Goal: Task Accomplishment & Management: Use online tool/utility

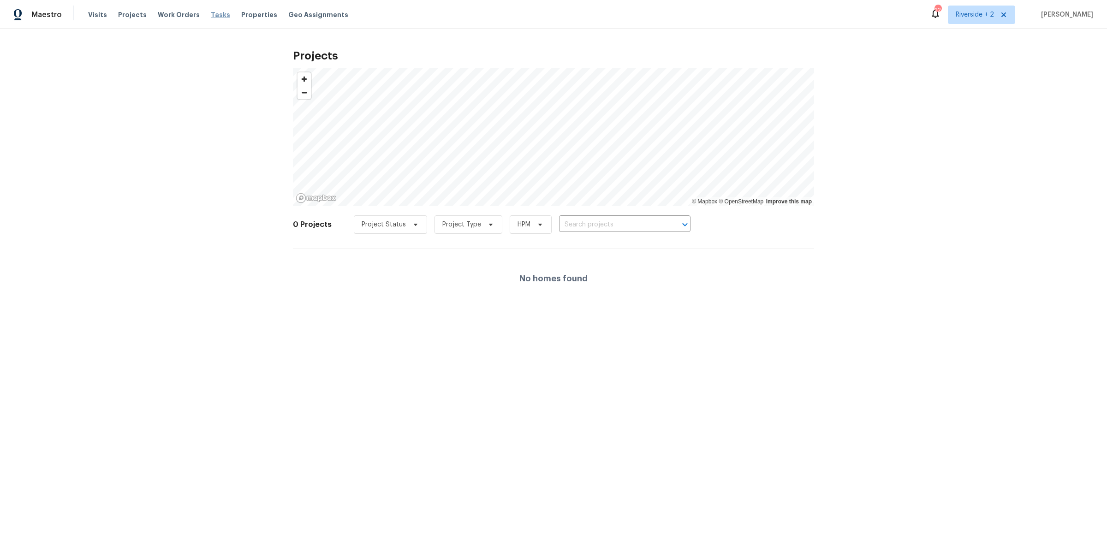
click at [214, 14] on span "Tasks" at bounding box center [220, 15] width 19 height 6
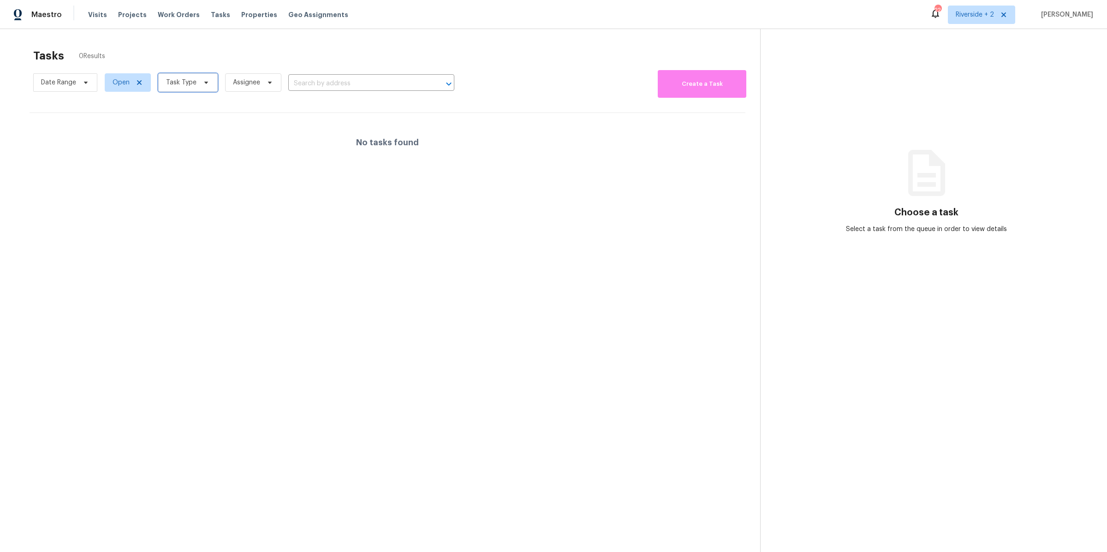
click at [203, 80] on icon at bounding box center [205, 82] width 7 height 7
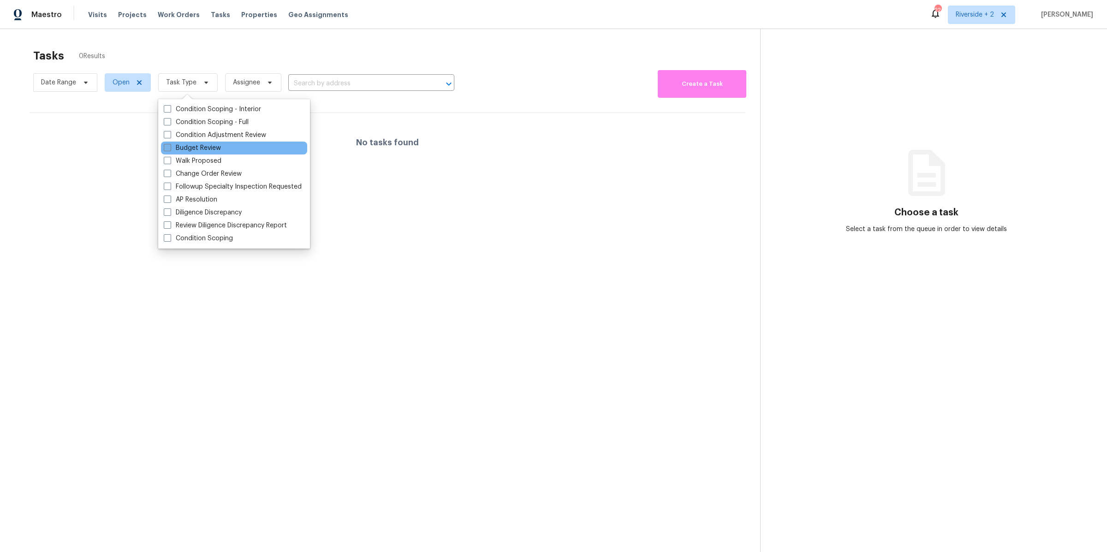
click at [165, 144] on span at bounding box center [167, 147] width 7 height 7
click at [165, 144] on input "Budget Review" at bounding box center [167, 146] width 6 height 6
checkbox input "true"
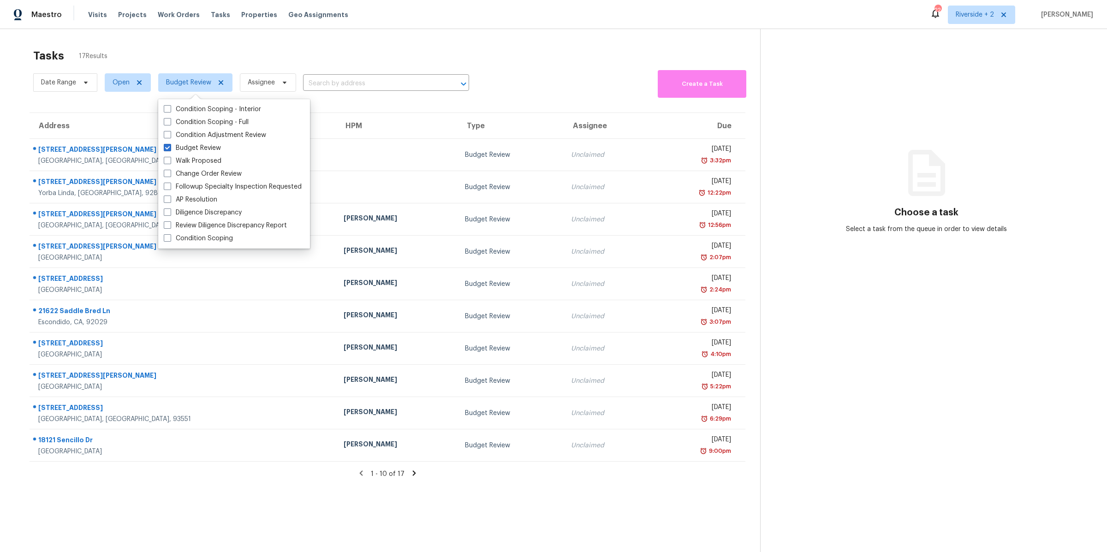
click at [126, 111] on section "Tasks 17 Results Date Range Open Budget Review Assignee ​ Create a Task Address…" at bounding box center [387, 312] width 745 height 537
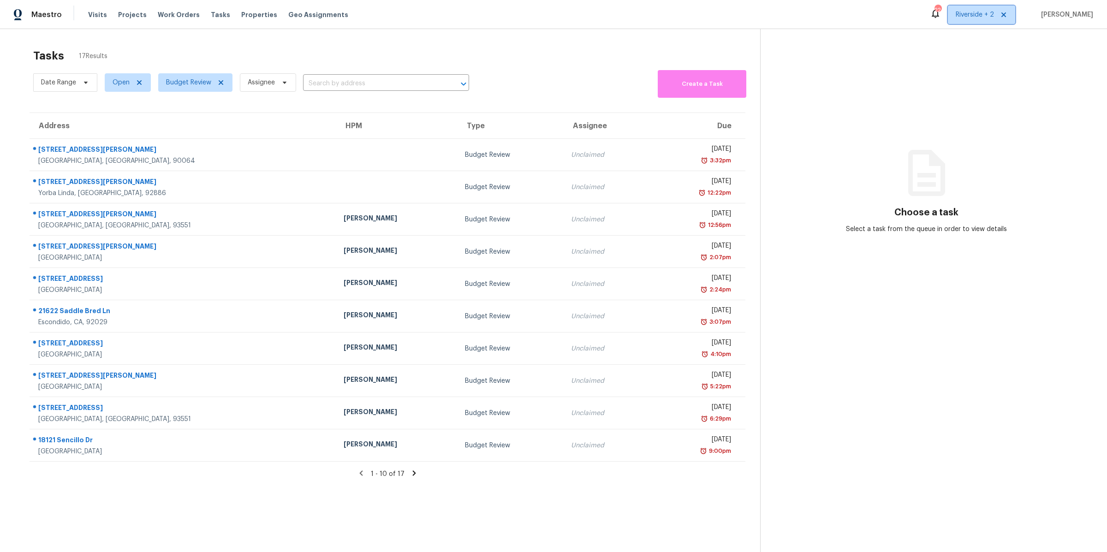
click at [970, 15] on span "Riverside + 2" at bounding box center [975, 14] width 38 height 9
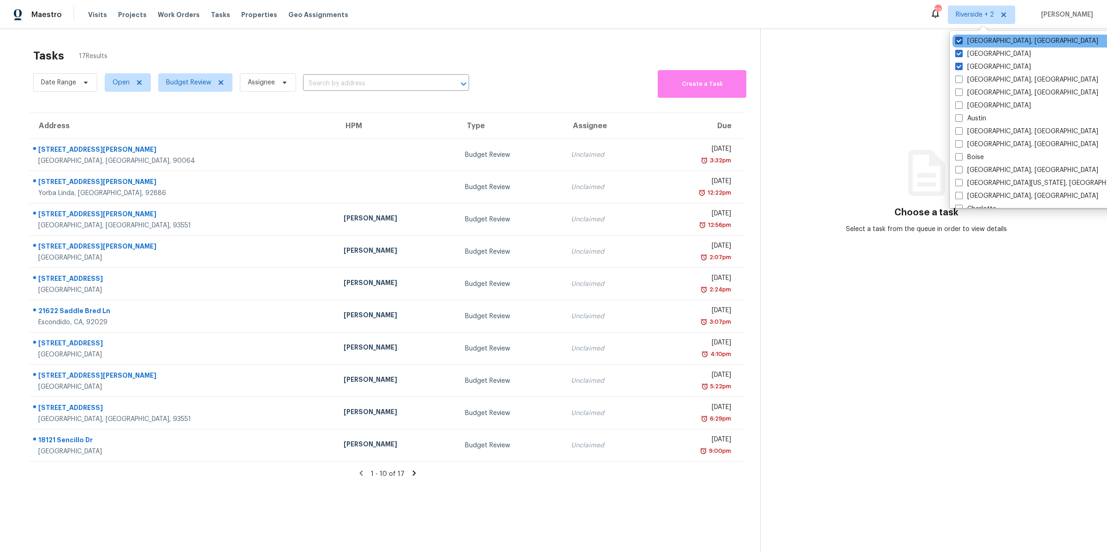
click at [960, 40] on span at bounding box center [958, 40] width 7 height 7
click at [960, 40] on input "[GEOGRAPHIC_DATA], [GEOGRAPHIC_DATA]" at bounding box center [958, 39] width 6 height 6
checkbox input "false"
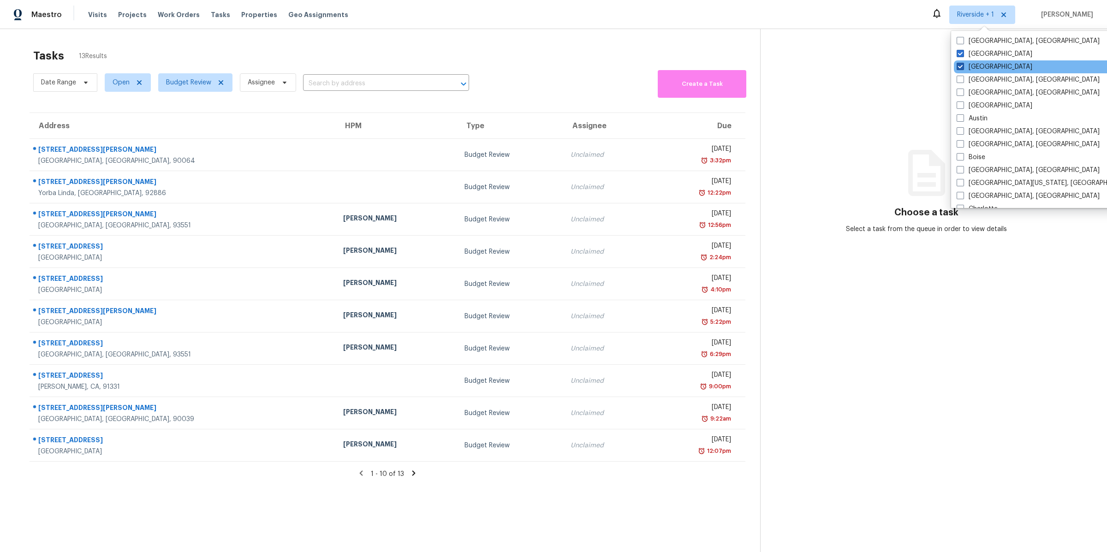
click at [958, 69] on span at bounding box center [960, 66] width 7 height 7
click at [958, 68] on input "[GEOGRAPHIC_DATA]" at bounding box center [960, 65] width 6 height 6
checkbox input "false"
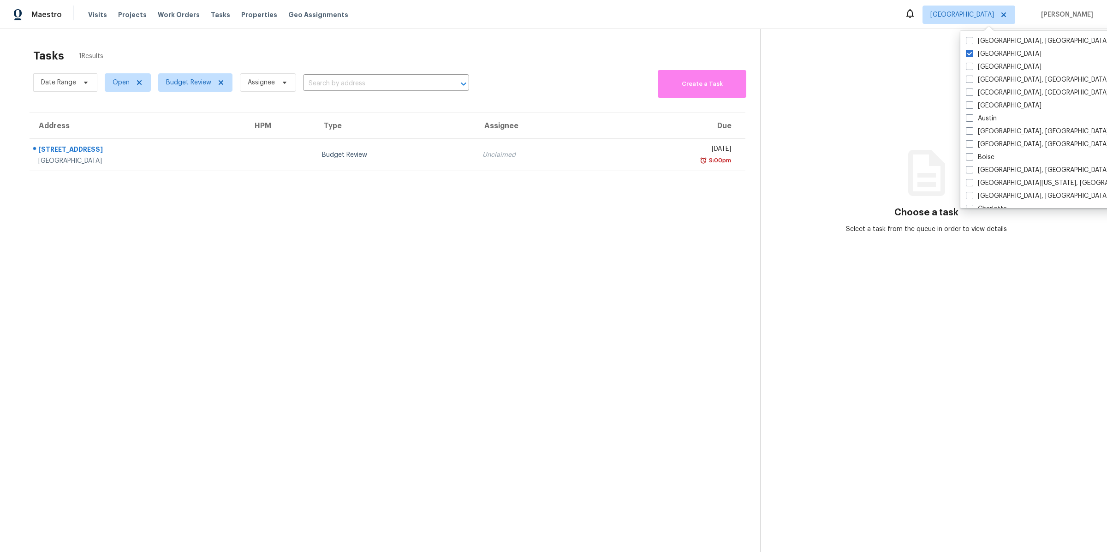
click at [187, 225] on section "Tasks 1 Results Date Range Open Budget Review Assignee ​ Create a Task Address …" at bounding box center [387, 312] width 745 height 537
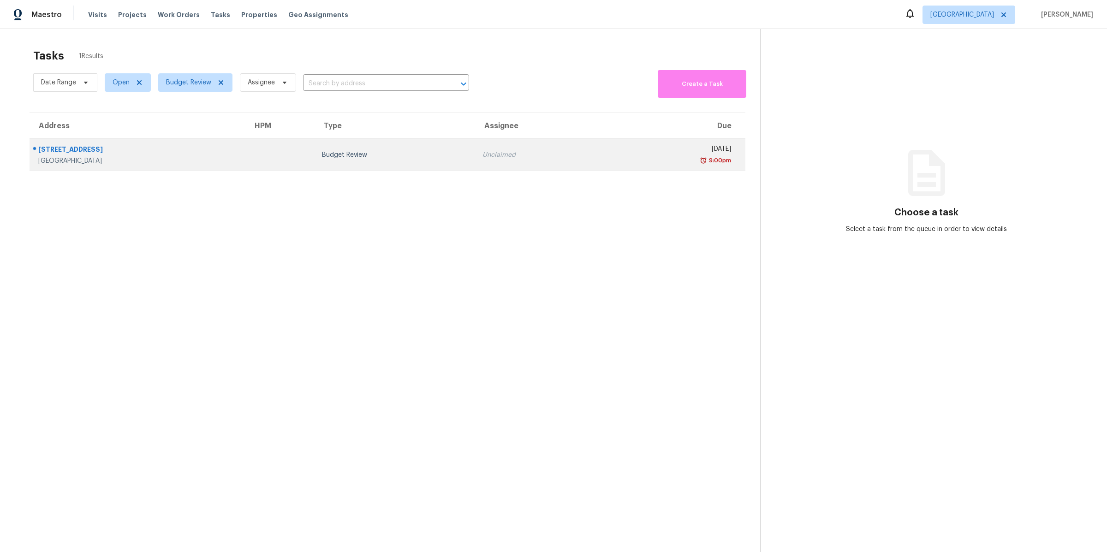
click at [191, 156] on div "[STREET_ADDRESS]" at bounding box center [138, 151] width 200 height 12
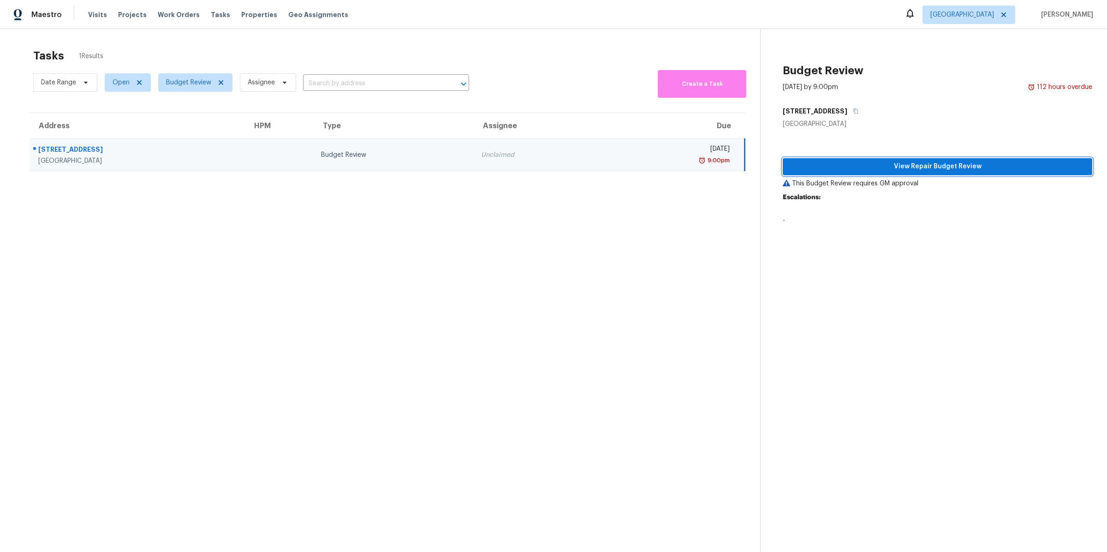
click at [874, 167] on span "View Repair Budget Review" at bounding box center [937, 167] width 295 height 12
